Goal: Information Seeking & Learning: Learn about a topic

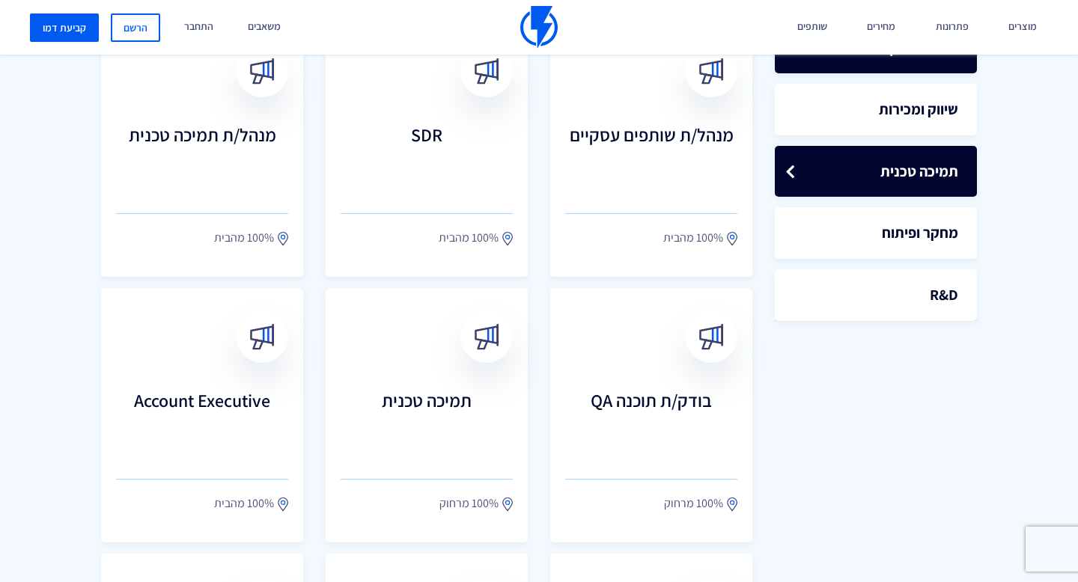
scroll to position [493, 0]
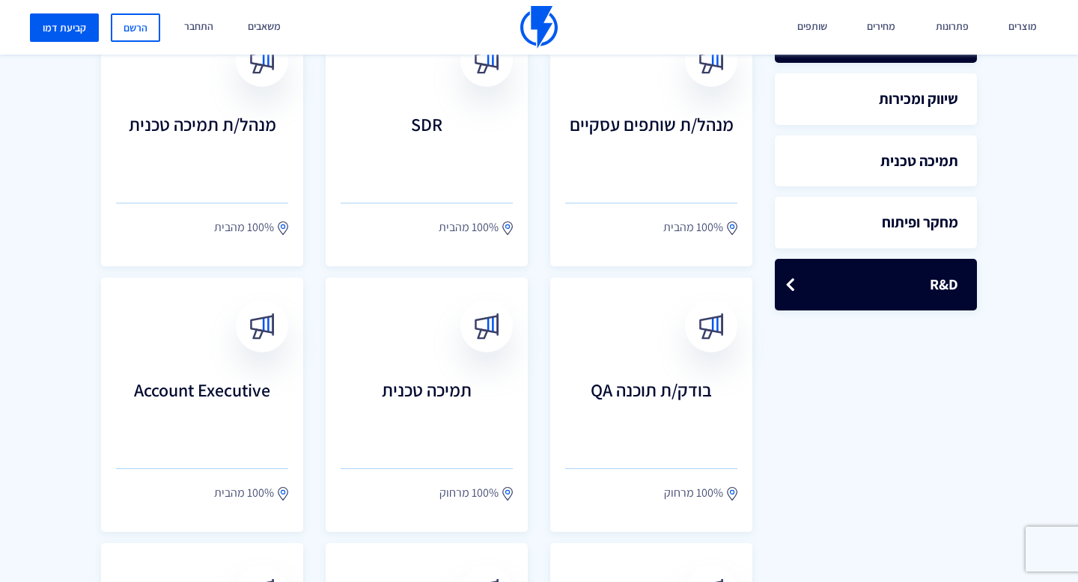
click at [880, 282] on link "R&D" at bounding box center [876, 285] width 202 height 52
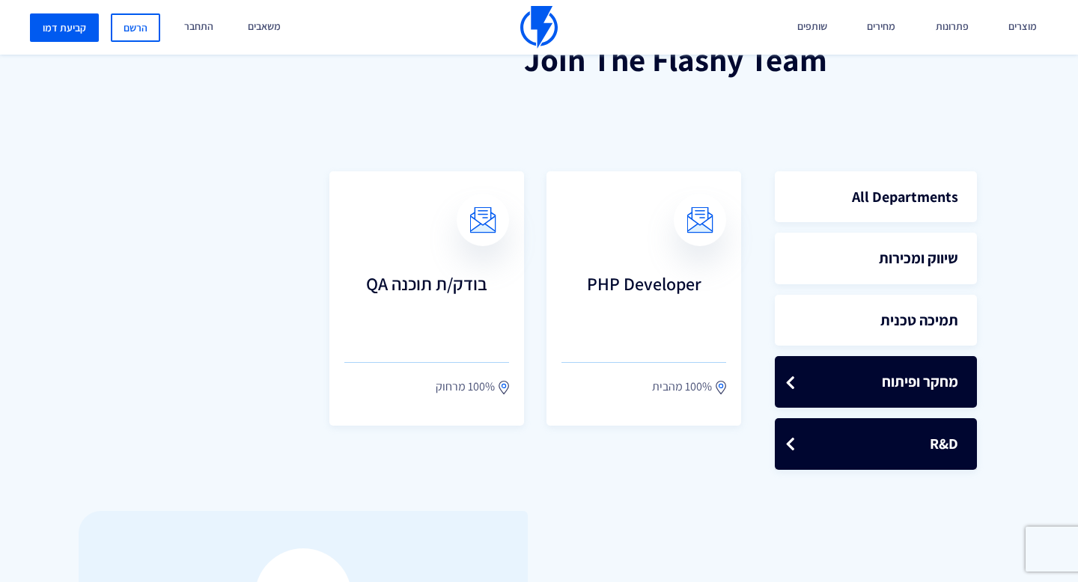
scroll to position [350, 0]
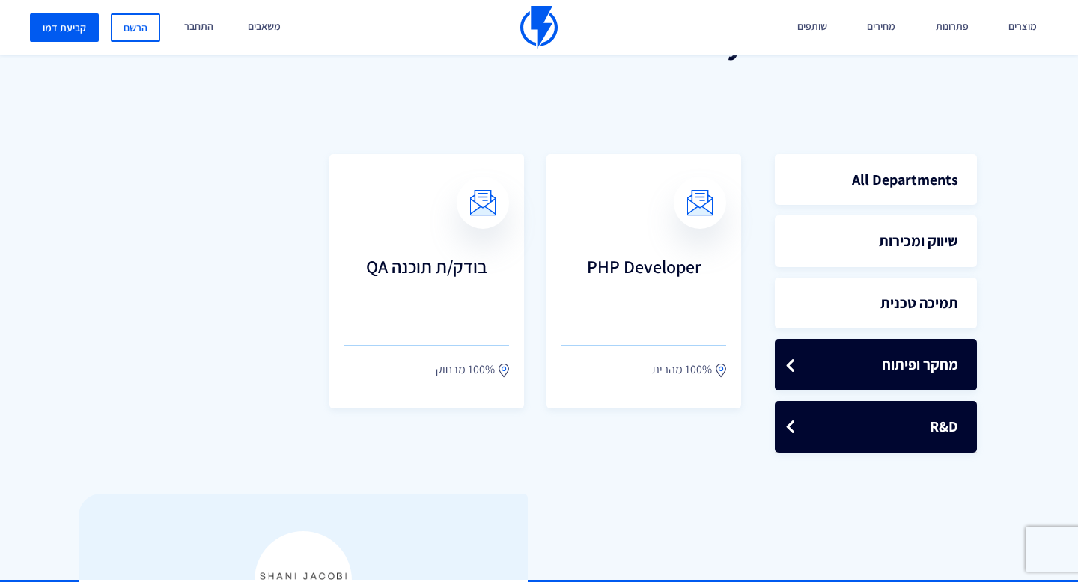
click at [877, 372] on link "מחקר ופיתוח" at bounding box center [876, 365] width 202 height 52
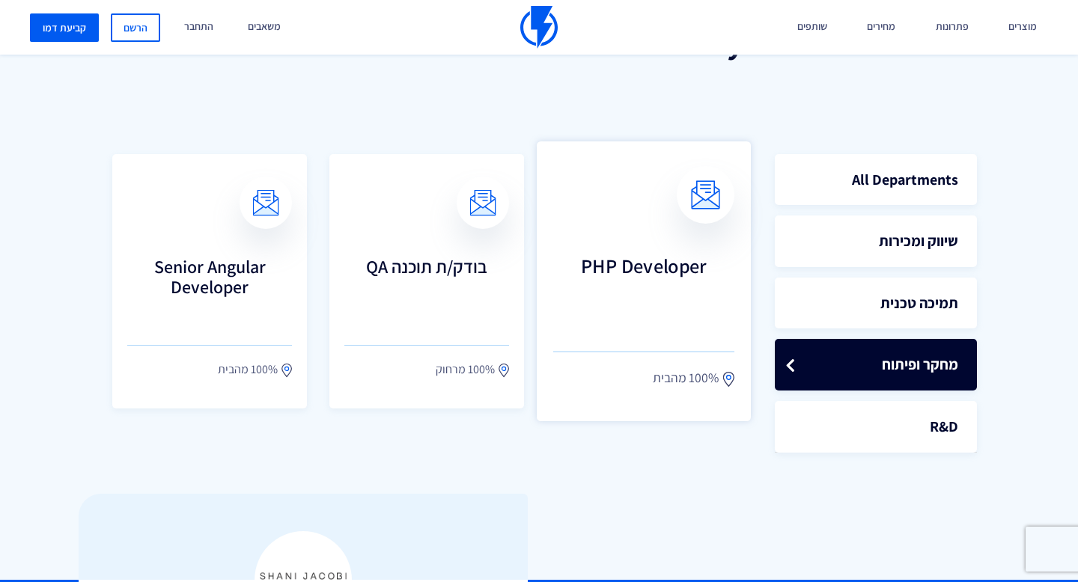
click at [678, 270] on h3 "PHP Developer" at bounding box center [643, 287] width 181 height 66
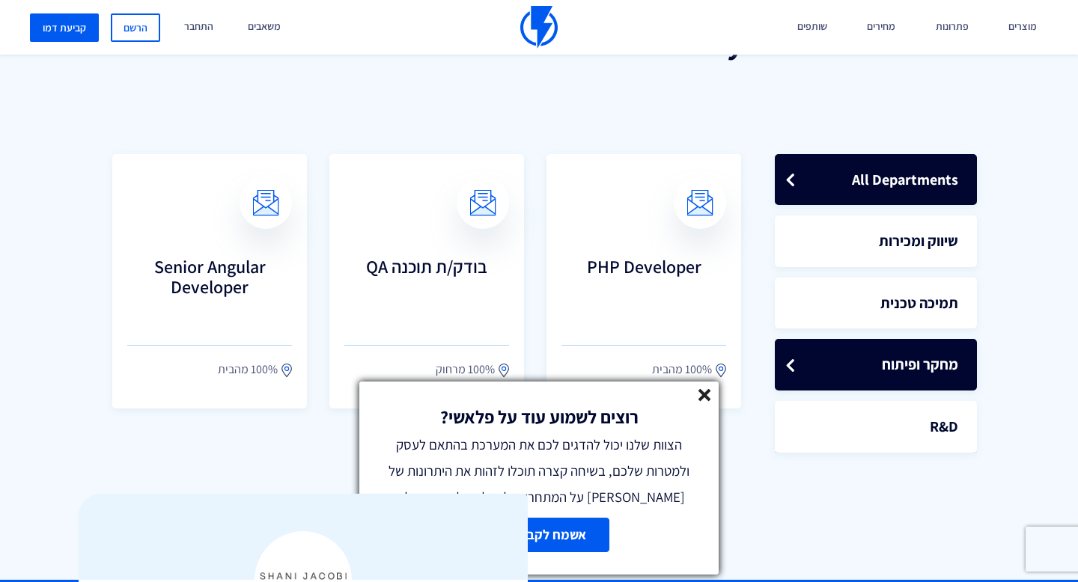
click at [893, 180] on link "All Departments" at bounding box center [876, 180] width 202 height 52
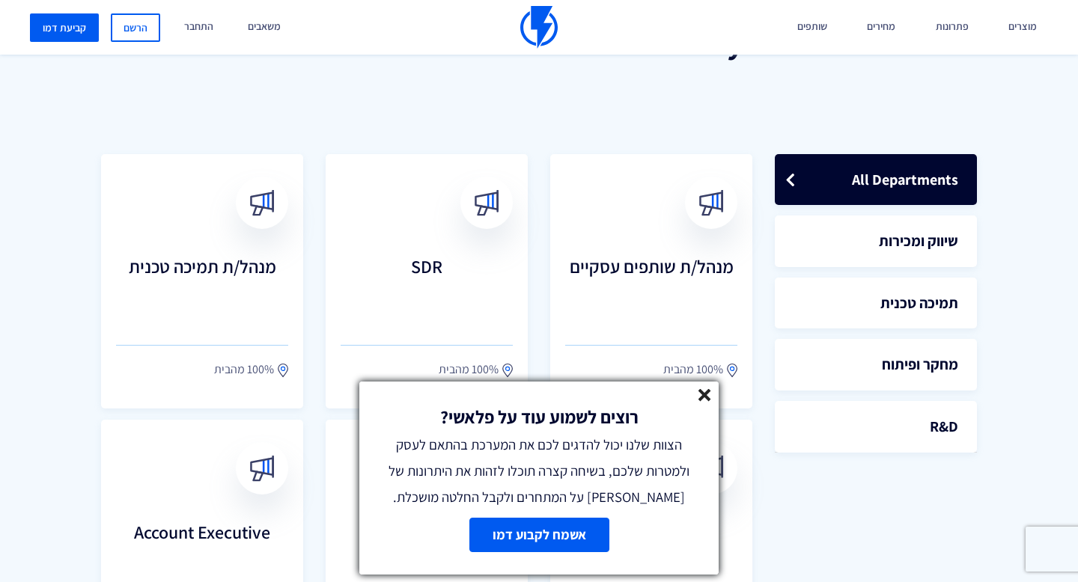
click at [704, 396] on line at bounding box center [704, 395] width 10 height 10
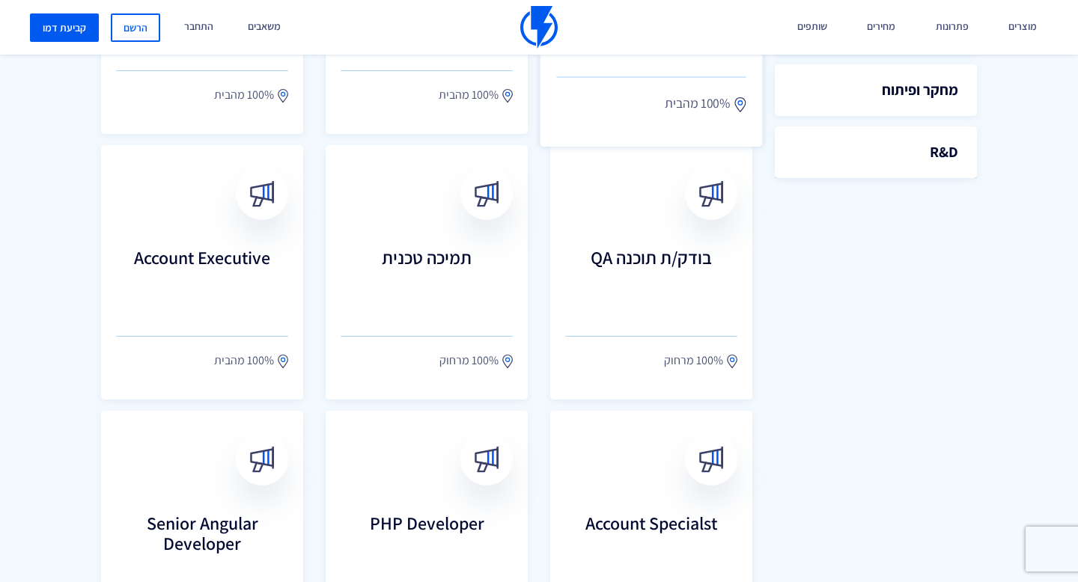
scroll to position [615, 0]
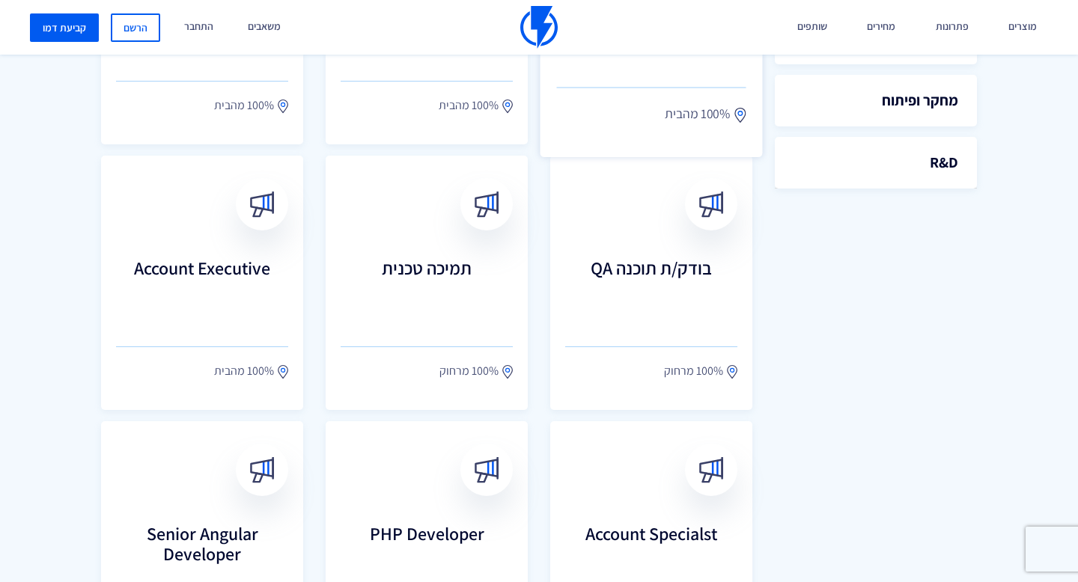
click at [719, 220] on div at bounding box center [711, 204] width 52 height 52
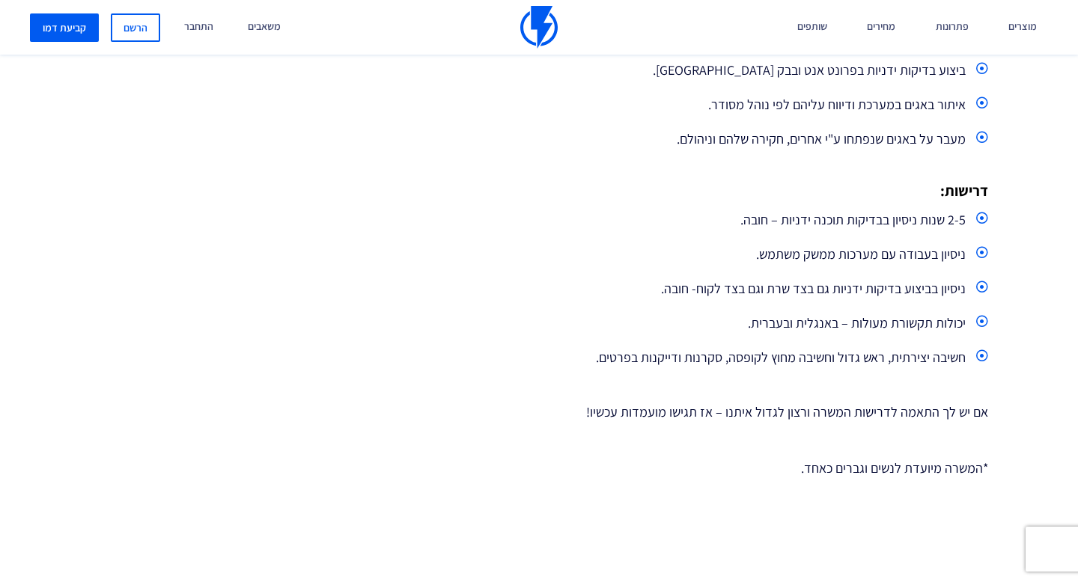
scroll to position [668, 0]
